Goal: Navigation & Orientation: Understand site structure

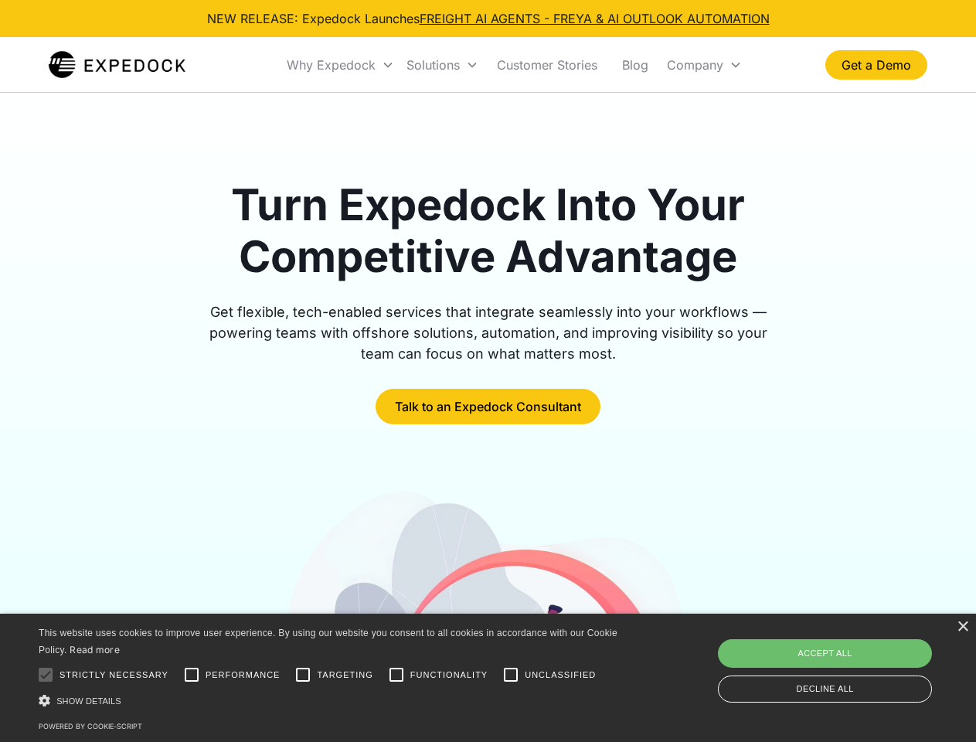
click at [341, 65] on div "Why Expedock" at bounding box center [331, 64] width 89 height 15
click at [442, 65] on div "Solutions" at bounding box center [432, 64] width 53 height 15
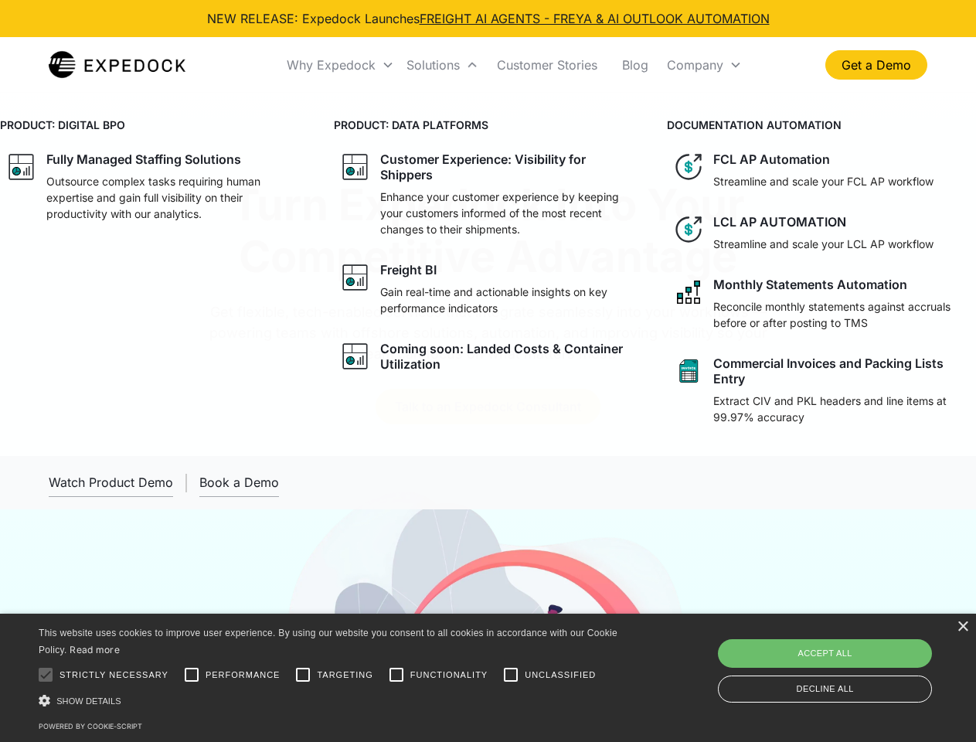
click at [704, 65] on div "Company" at bounding box center [695, 64] width 56 height 15
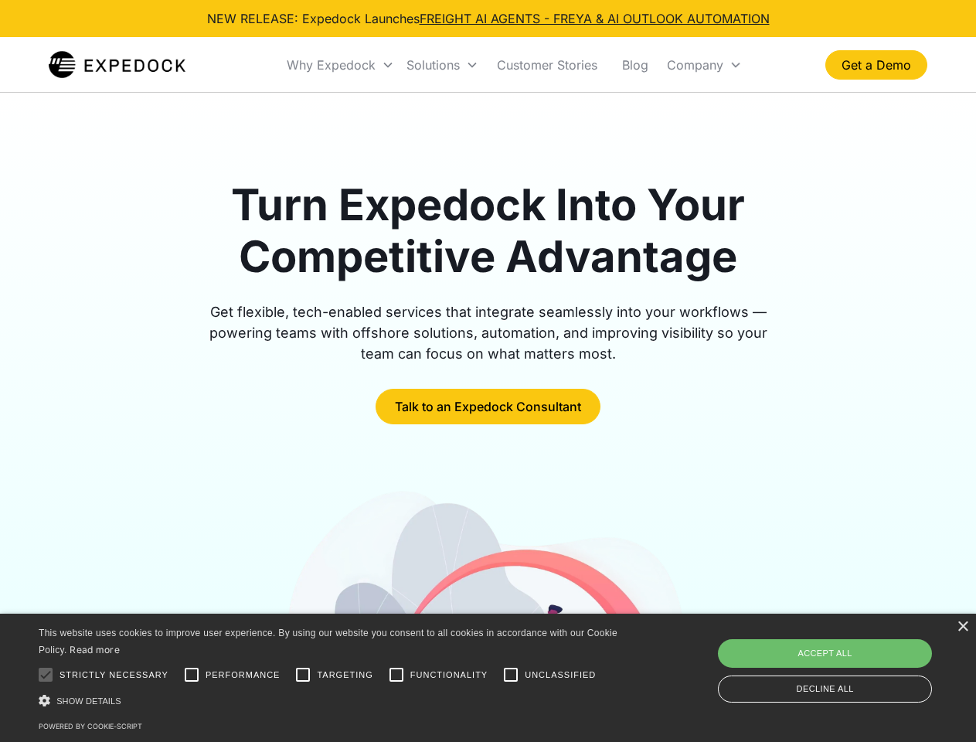
click at [46, 674] on div at bounding box center [45, 674] width 31 height 31
click at [192, 674] on input "Performance" at bounding box center [191, 674] width 31 height 31
checkbox input "true"
click at [303, 674] on input "Targeting" at bounding box center [302, 674] width 31 height 31
checkbox input "true"
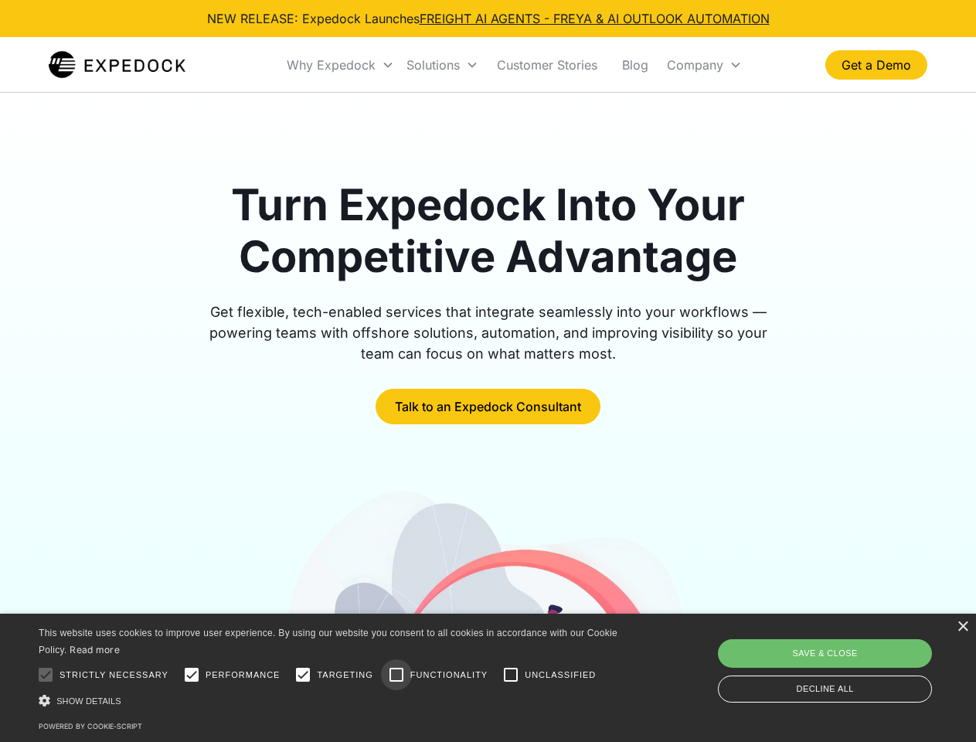
click at [396, 674] on input "Functionality" at bounding box center [396, 674] width 31 height 31
checkbox input "true"
click at [511, 674] on input "Unclassified" at bounding box center [510, 674] width 31 height 31
checkbox input "true"
click at [331, 700] on div "Show details Hide details" at bounding box center [331, 700] width 584 height 16
